Goal: Check status: Check status

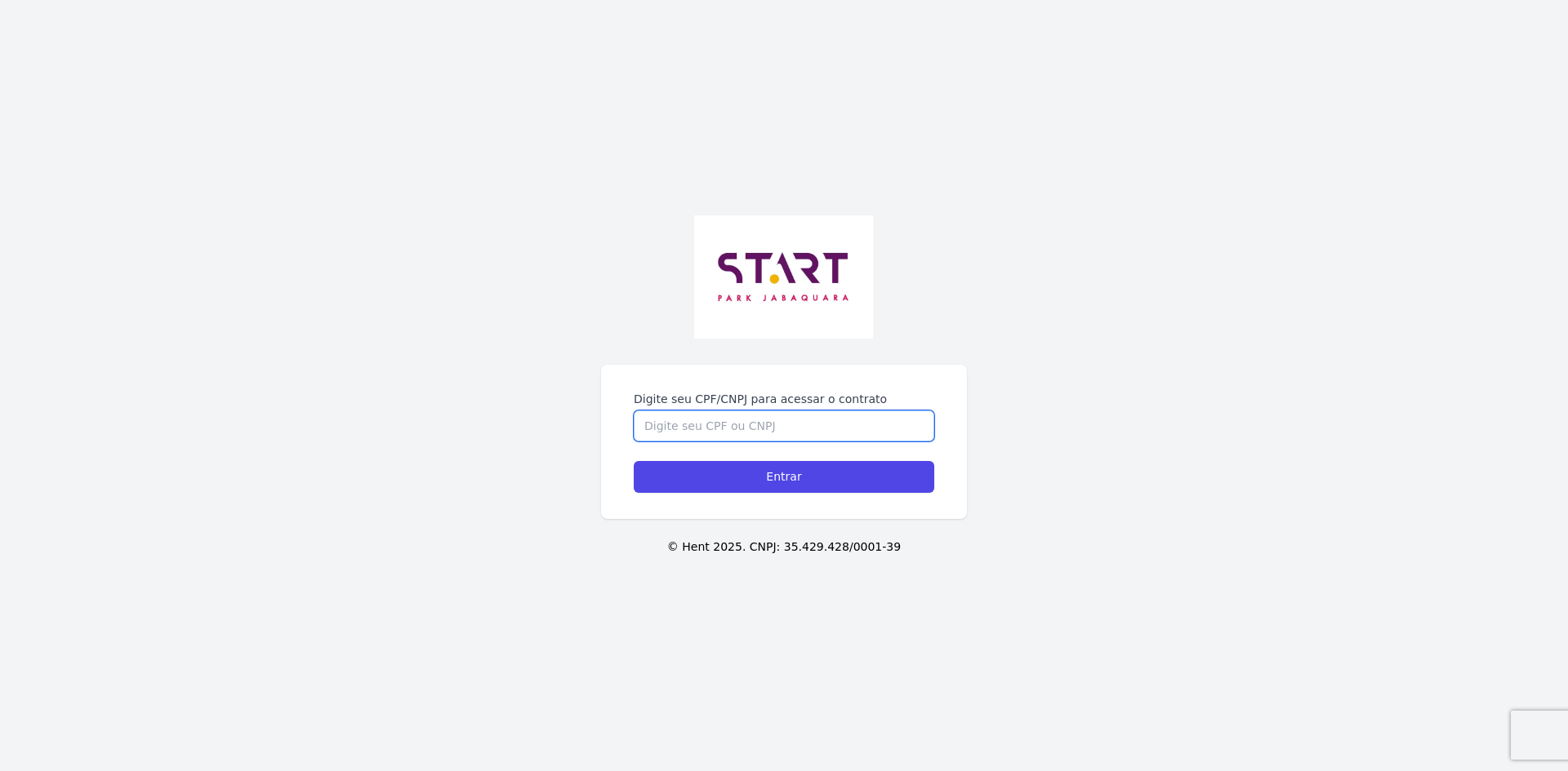
click at [728, 427] on input "Digite seu CPF/CNPJ para acessar o contrato" at bounding box center [784, 426] width 300 height 31
type input "43164644850"
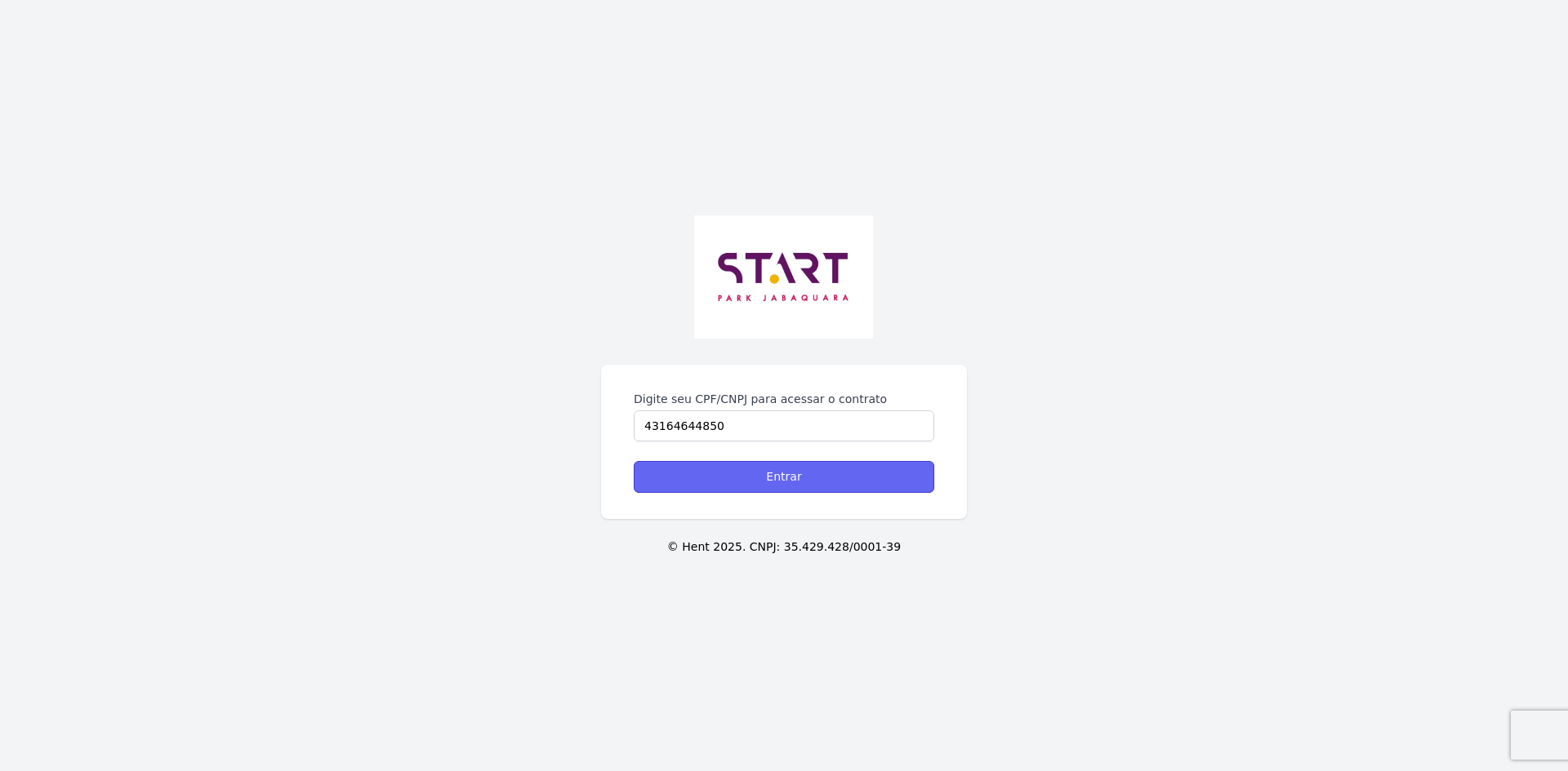
click at [771, 489] on input "Entrar" at bounding box center [784, 477] width 300 height 32
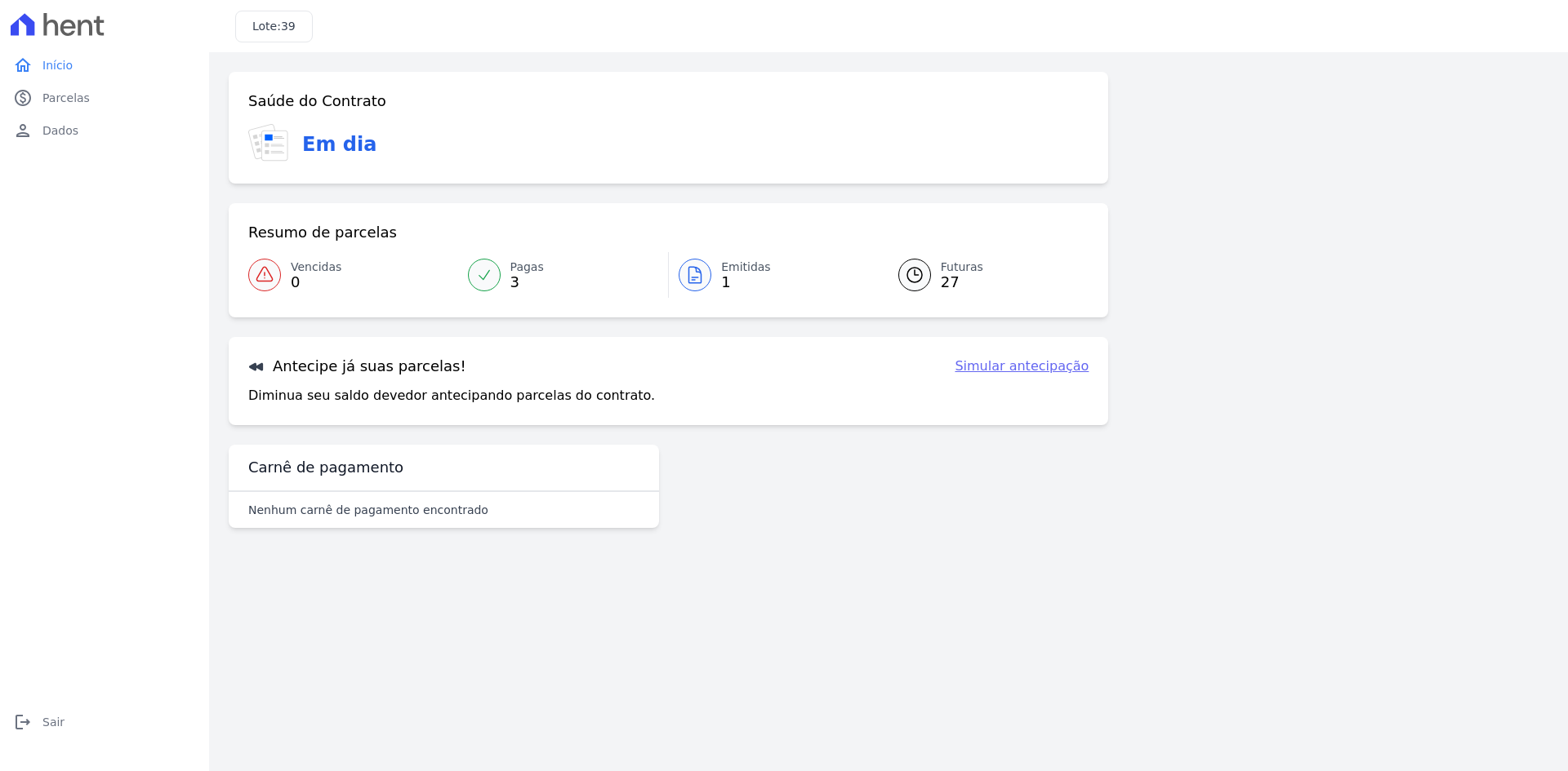
drag, startPoint x: 724, startPoint y: 281, endPoint x: 764, endPoint y: 358, distance: 86.8
click at [724, 281] on span "1" at bounding box center [746, 281] width 49 height 13
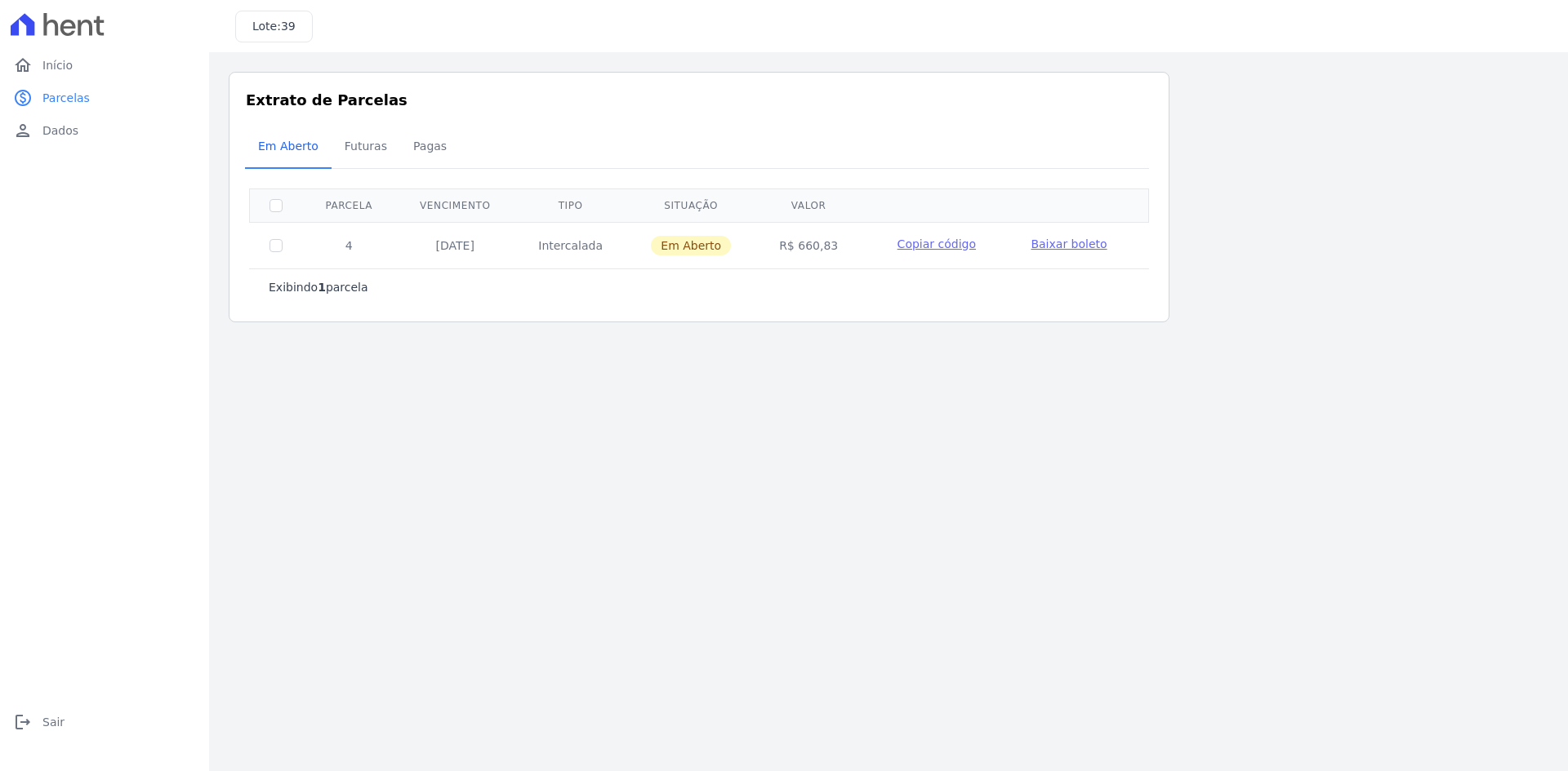
click at [936, 242] on span "Copiar código" at bounding box center [937, 244] width 78 height 13
